Goal: Navigation & Orientation: Find specific page/section

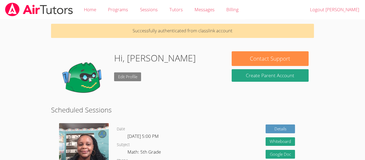
click at [139, 76] on link "Edit Profile" at bounding box center [127, 76] width 27 height 9
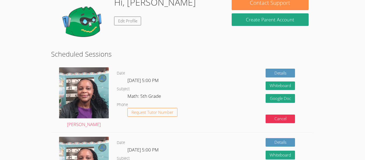
scroll to position [57, 0]
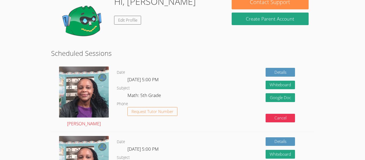
click at [92, 112] on img at bounding box center [84, 91] width 50 height 51
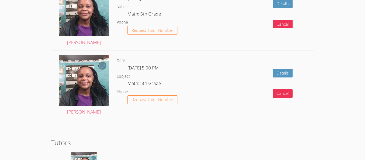
scroll to position [747, 0]
